Goal: Task Accomplishment & Management: Use online tool/utility

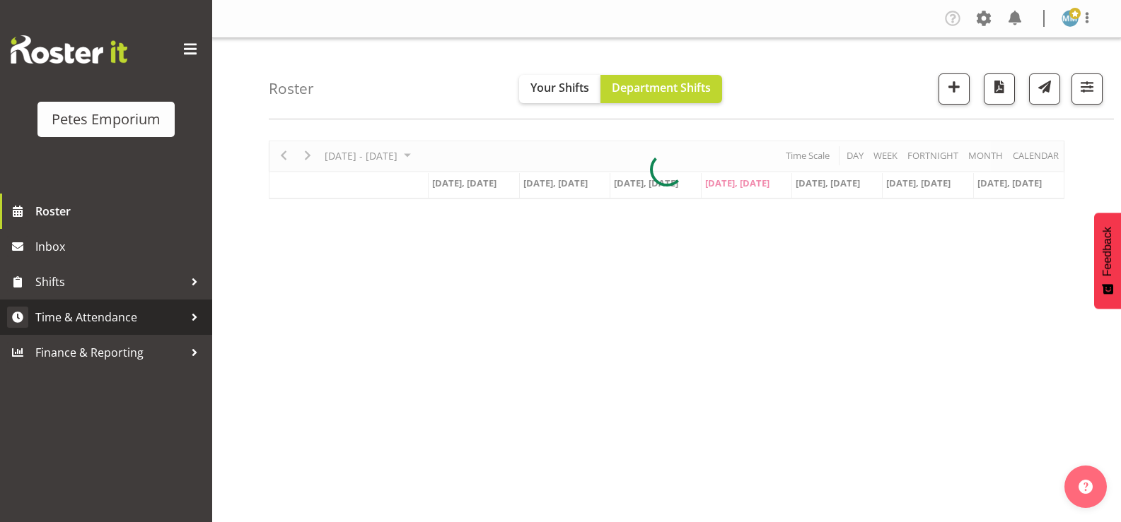
click at [129, 309] on span "Time & Attendance" at bounding box center [109, 317] width 148 height 21
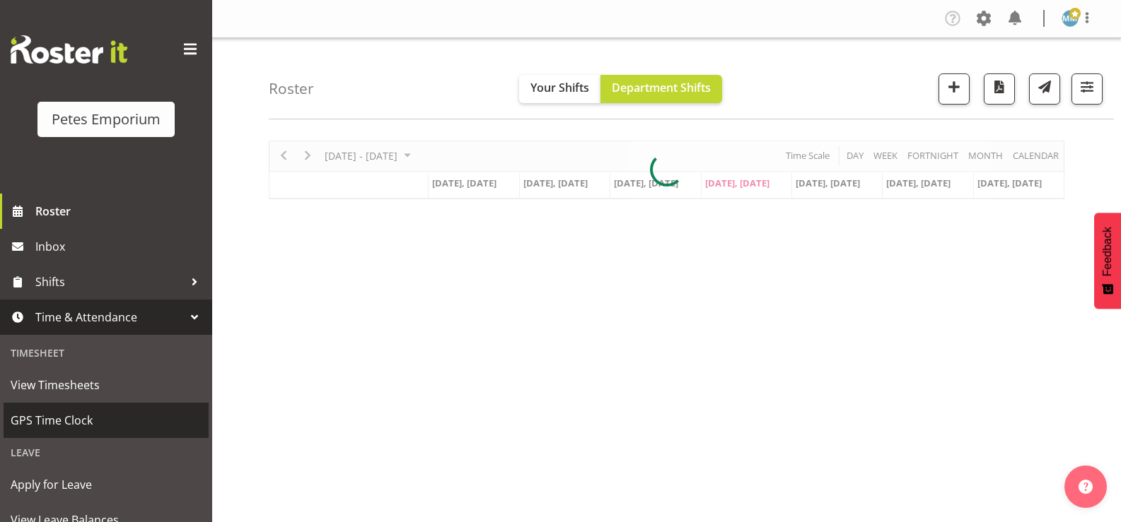
click at [86, 419] on span "GPS Time Clock" at bounding box center [106, 420] width 191 height 21
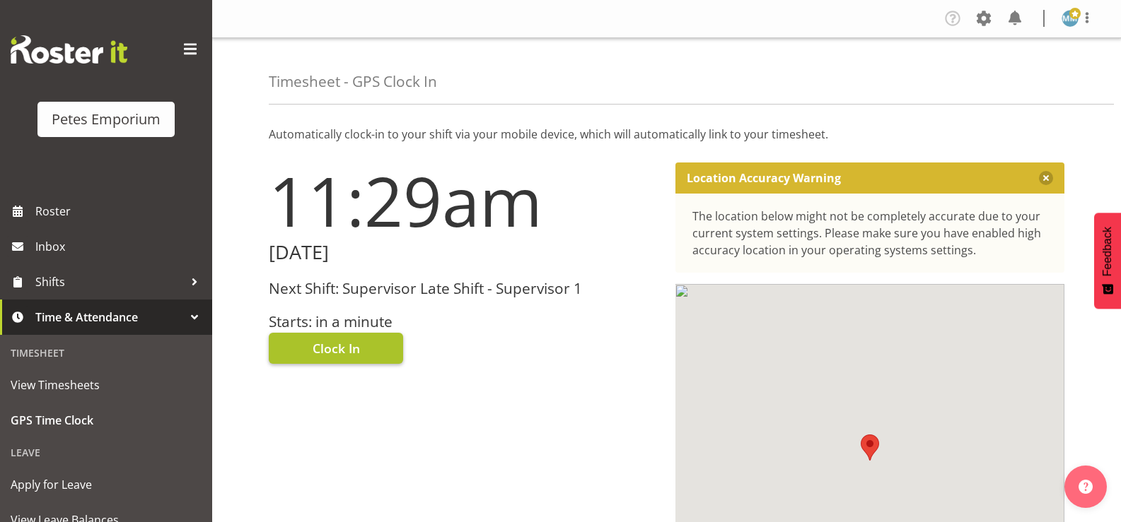
click at [342, 346] on span "Clock In" at bounding box center [335, 348] width 47 height 18
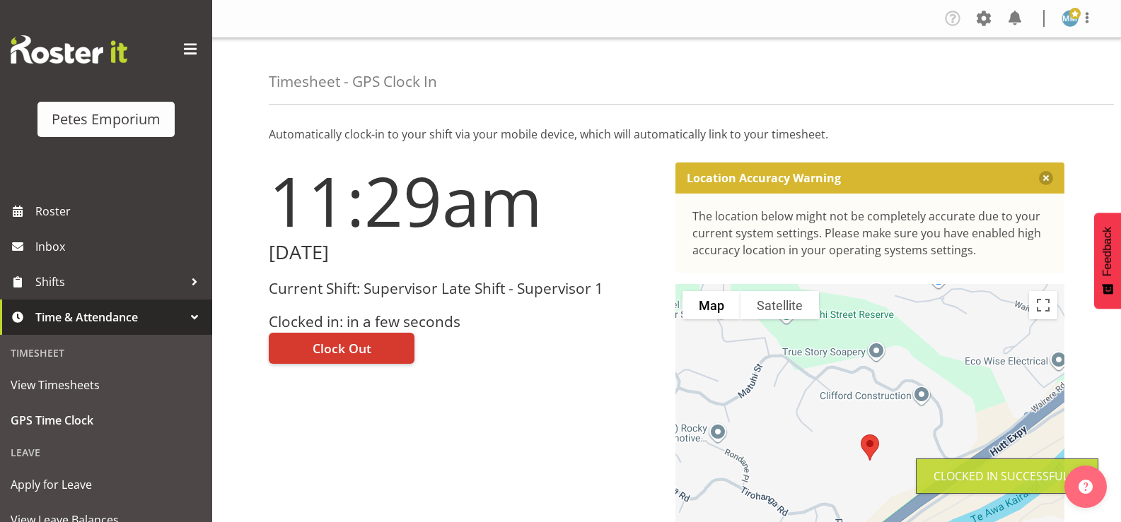
click at [1069, 17] on span at bounding box center [1074, 13] width 11 height 11
click at [1010, 74] on link "Log Out" at bounding box center [1027, 74] width 136 height 25
